Goal: Task Accomplishment & Management: Use online tool/utility

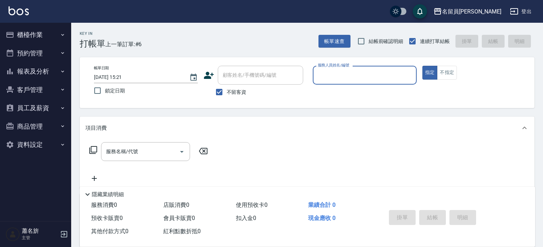
scroll to position [33, 0]
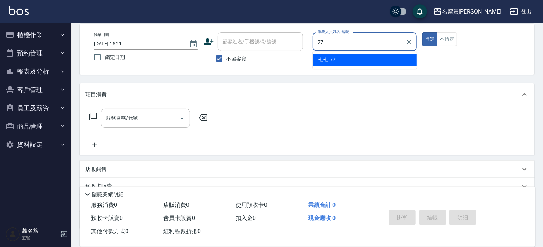
type input "七七-77"
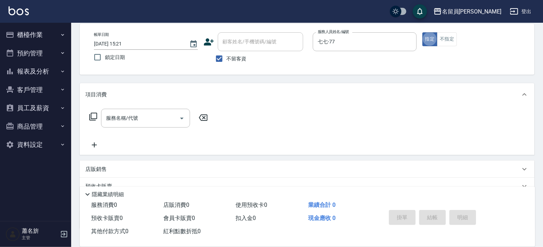
type button "true"
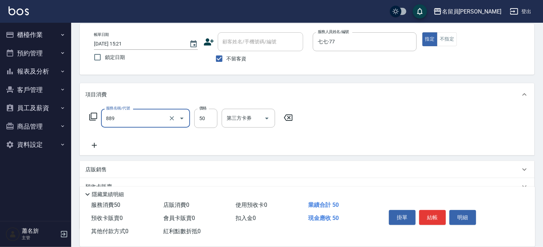
type input "精油(889)"
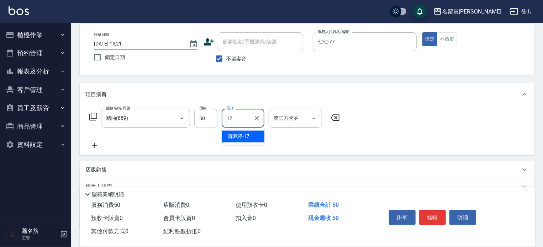
type input "[PERSON_NAME]-17"
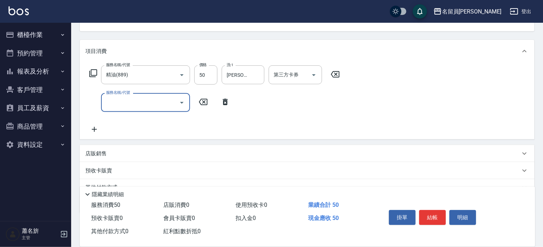
scroll to position [107, 0]
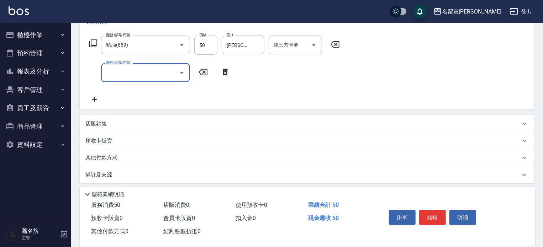
click at [216, 125] on div "店販銷售" at bounding box center [302, 123] width 435 height 7
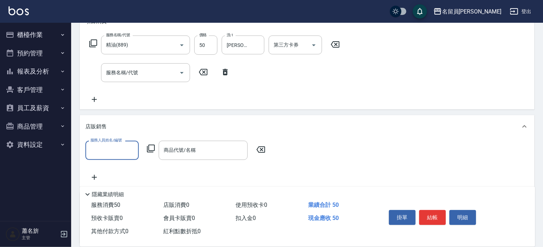
scroll to position [0, 0]
type input "七七-77"
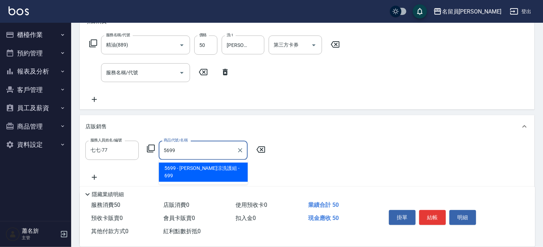
type input "[PERSON_NAME]涼洗護組"
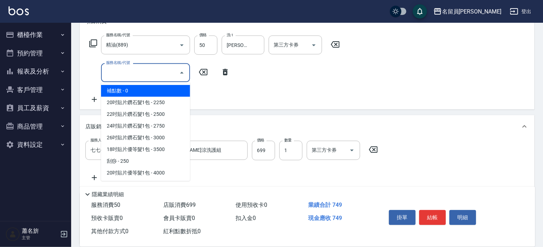
click at [143, 70] on input "服務名稱/代號" at bounding box center [140, 72] width 72 height 12
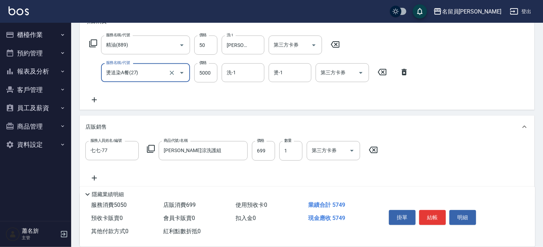
type input "燙送染A餐(27)"
type input "2818"
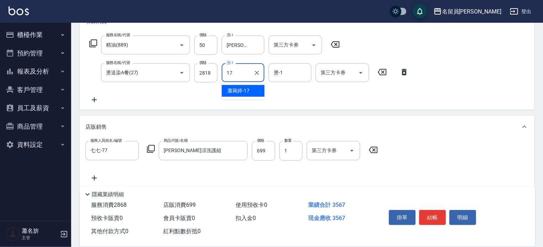
type input "[PERSON_NAME]-17"
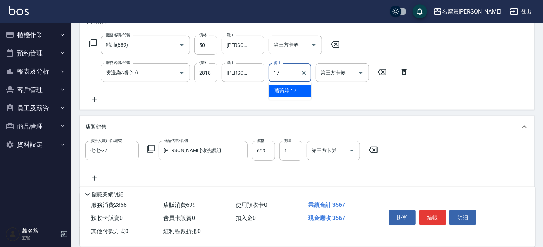
type input "[PERSON_NAME]-17"
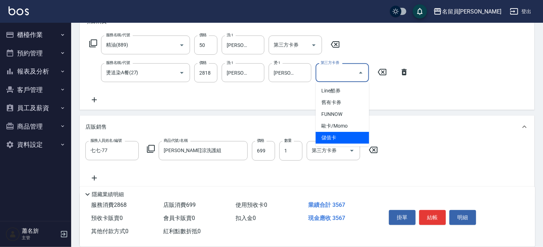
type input "儲值卡"
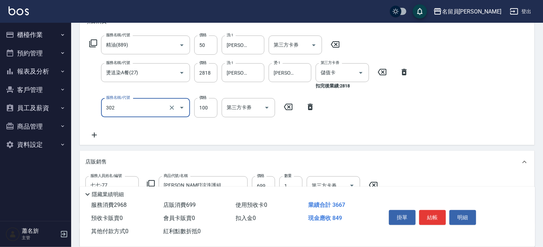
type input "剪髮(302)"
type input "1782"
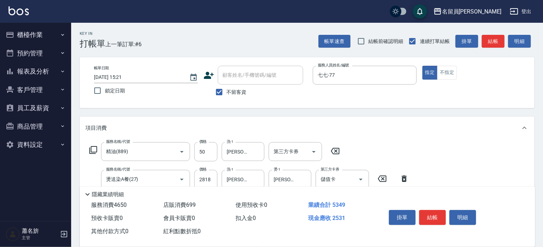
drag, startPoint x: 427, startPoint y: 214, endPoint x: 430, endPoint y: 208, distance: 6.8
click at [427, 215] on button "結帳" at bounding box center [432, 217] width 27 height 15
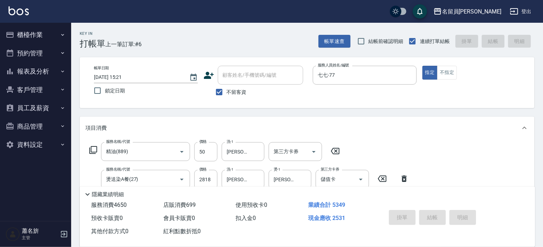
type input "[DATE] 16:42"
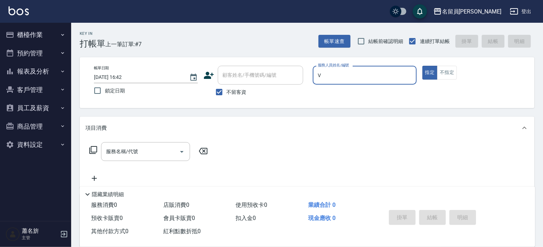
type input "[PERSON_NAME][PERSON_NAME]-V"
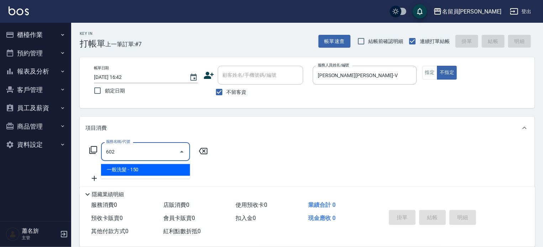
type input "一般洗髮(602)"
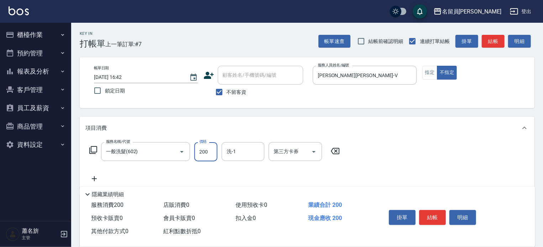
type input "200"
type input "[PERSON_NAME]-15"
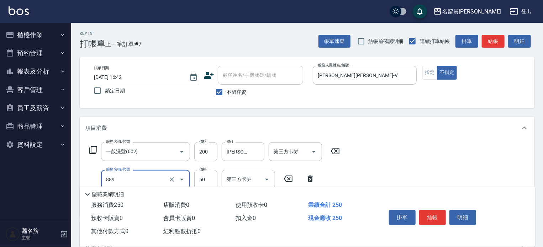
type input "精油(889)"
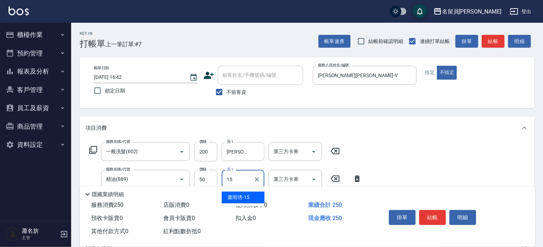
type input "[PERSON_NAME]-15"
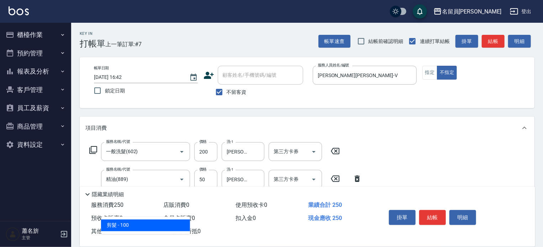
type input "剪髮(302)"
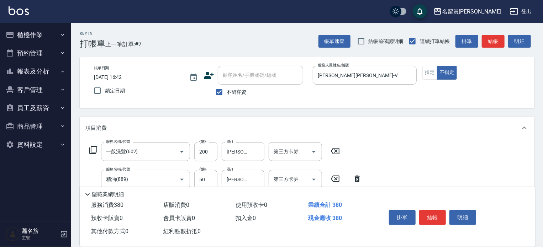
type input "130"
drag, startPoint x: 425, startPoint y: 216, endPoint x: 389, endPoint y: 209, distance: 36.6
click at [420, 216] on button "結帳" at bounding box center [432, 217] width 27 height 15
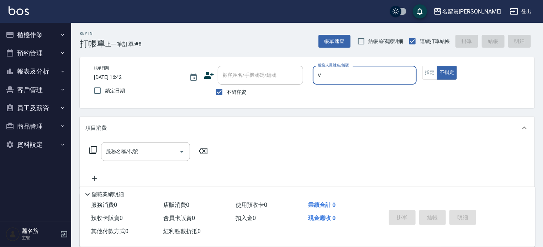
type input "[PERSON_NAME][PERSON_NAME]-V"
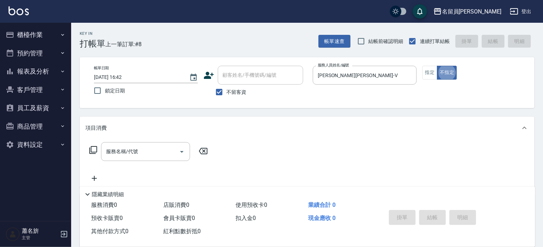
type button "false"
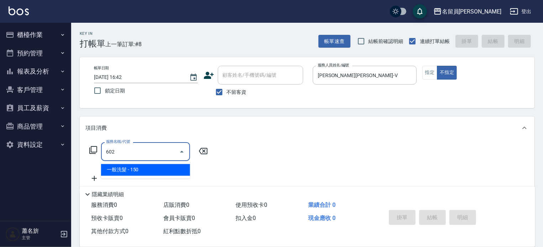
type input "一般洗髮(602)"
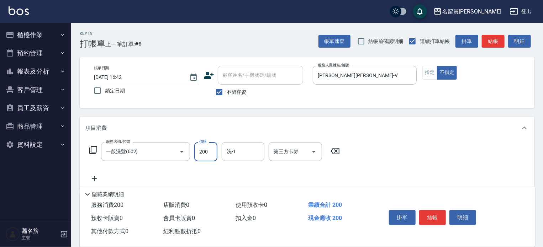
type input "200"
type input "[PERSON_NAME]-15"
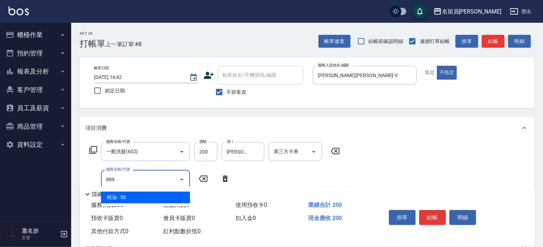
type input "精油(889)"
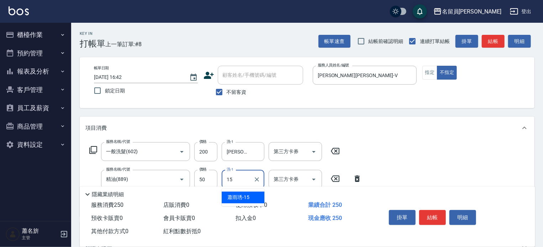
type input "[PERSON_NAME]-15"
type input "瞬間保養(415)"
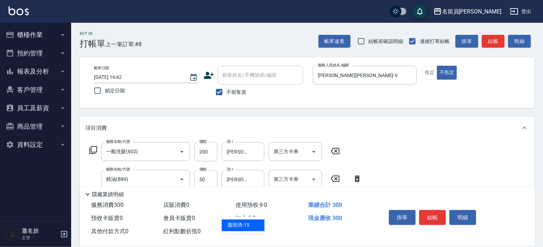
type input "[PERSON_NAME]-15"
drag, startPoint x: 443, startPoint y: 223, endPoint x: 437, endPoint y: 219, distance: 8.2
click at [441, 222] on div "掛單 結帳 明細" at bounding box center [432, 218] width 93 height 22
click at [437, 219] on button "結帳" at bounding box center [432, 217] width 27 height 15
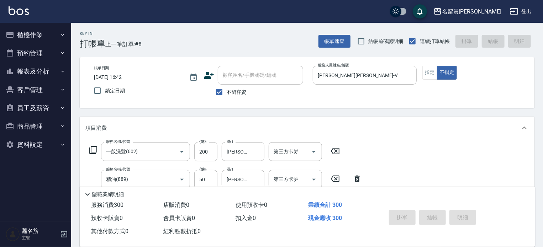
type input "[DATE] 16:43"
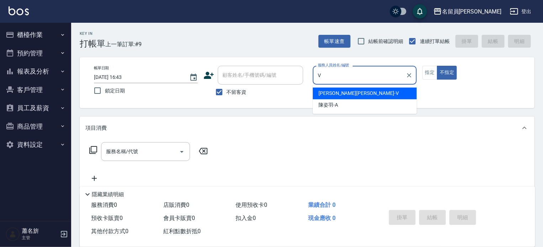
type input "[PERSON_NAME][PERSON_NAME]-V"
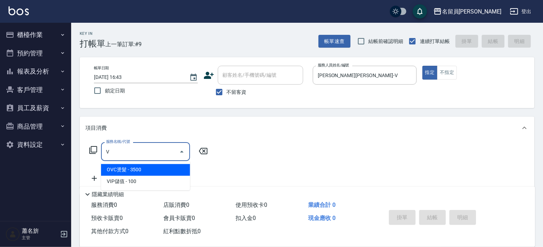
type input "OVC燙髮(26)"
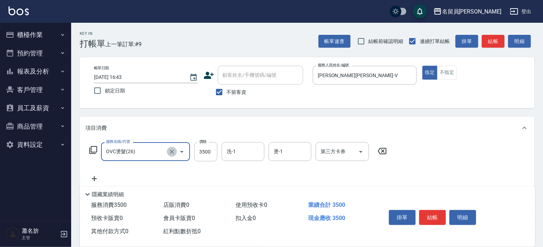
click at [169, 155] on button "Clear" at bounding box center [172, 152] width 10 height 10
type input "去角質洗髮(499)"
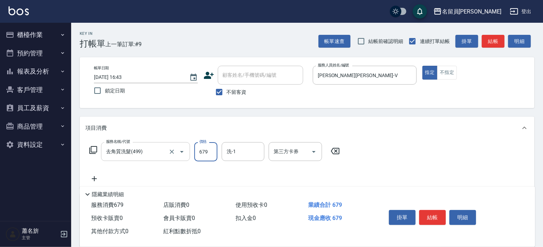
type input "679"
type input "[PERSON_NAME]-15"
click at [447, 76] on button "不指定" at bounding box center [447, 73] width 20 height 14
click at [431, 219] on button "結帳" at bounding box center [432, 217] width 27 height 15
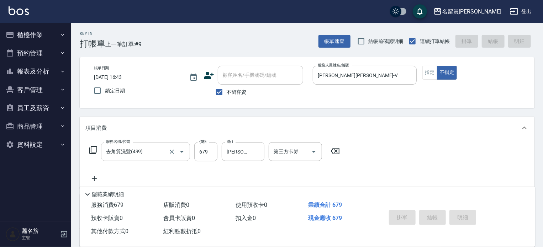
type input "[DATE] 16:44"
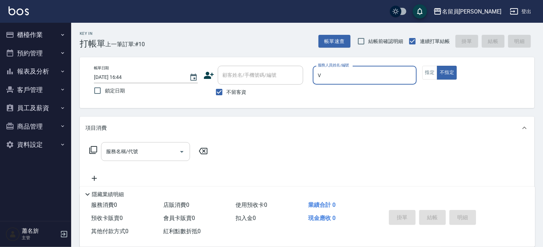
type input "[PERSON_NAME][PERSON_NAME]-V"
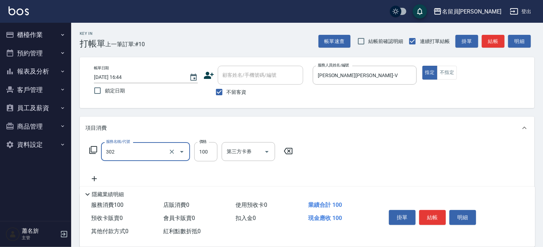
type input "剪髮(302)"
type input "350"
click at [441, 212] on button "結帳" at bounding box center [432, 217] width 27 height 15
click at [441, 212] on div "掛單 結帳 明細" at bounding box center [432, 218] width 93 height 22
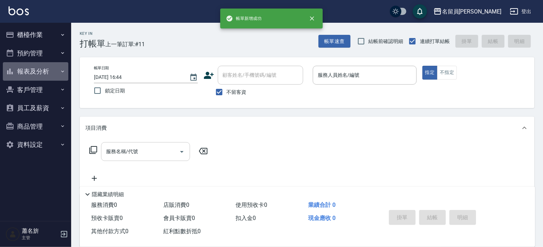
click at [28, 73] on button "報表及分析" at bounding box center [35, 71] width 65 height 18
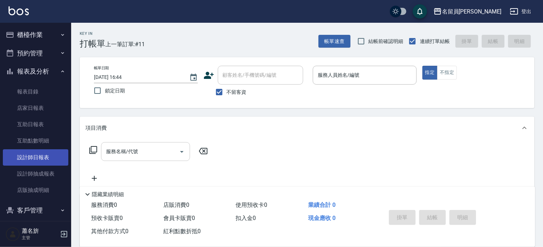
click at [35, 150] on link "設計師日報表" at bounding box center [35, 157] width 65 height 16
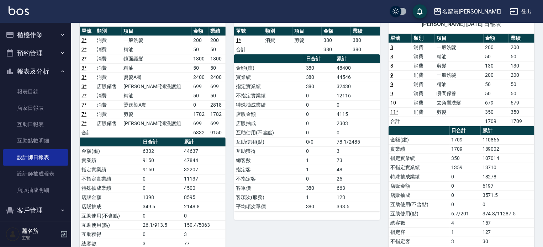
scroll to position [36, 0]
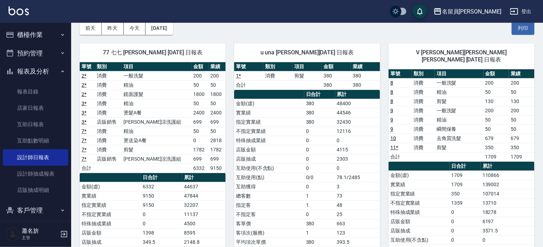
click at [50, 39] on button "櫃檯作業" at bounding box center [35, 35] width 65 height 18
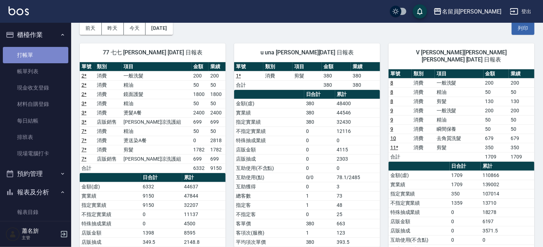
click at [44, 54] on link "打帳單" at bounding box center [35, 55] width 65 height 16
